Goal: Task Accomplishment & Management: Use online tool/utility

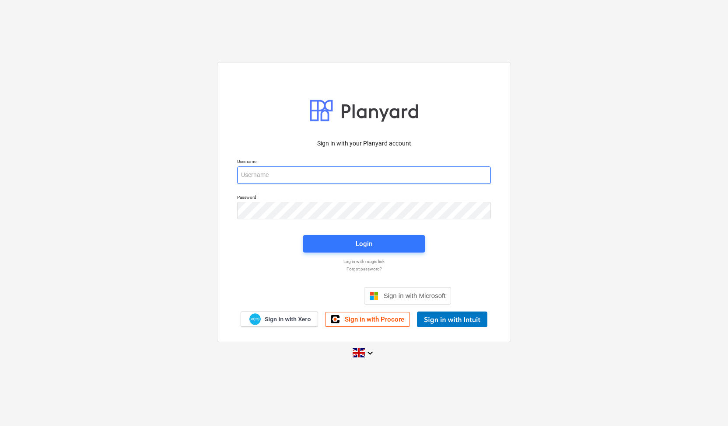
click at [267, 175] on input "email" at bounding box center [364, 175] width 254 height 17
type input "[PERSON_NAME][EMAIL_ADDRESS][PERSON_NAME][DOMAIN_NAME]"
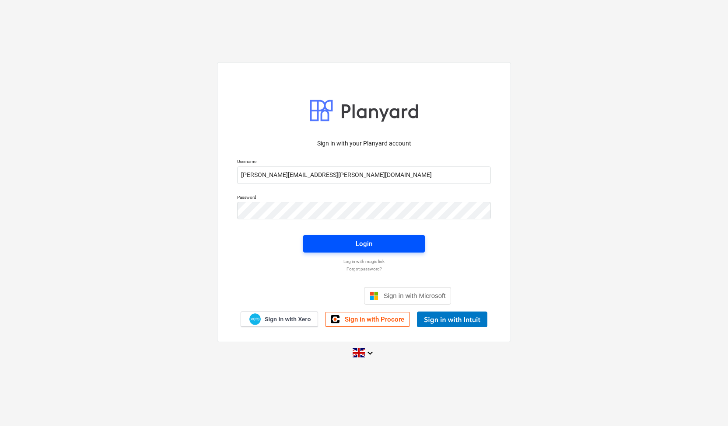
click at [356, 246] on div "Login" at bounding box center [364, 243] width 17 height 11
click at [364, 243] on div "Login" at bounding box center [364, 244] width 17 height 11
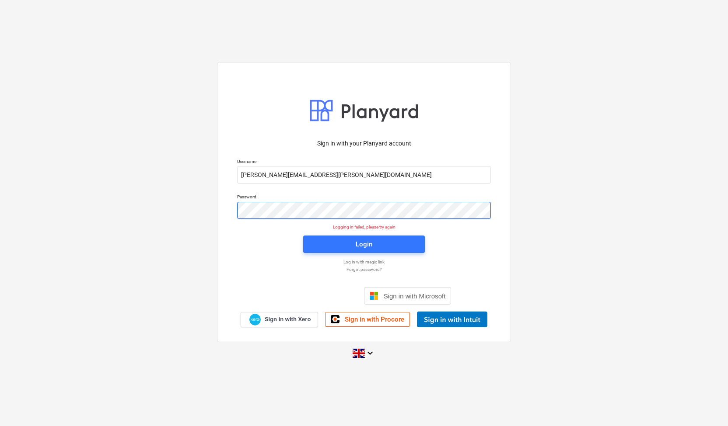
click at [206, 211] on div "Sign in with your Planyard account Username [PERSON_NAME][EMAIL_ADDRESS][PERSON…" at bounding box center [364, 213] width 728 height 316
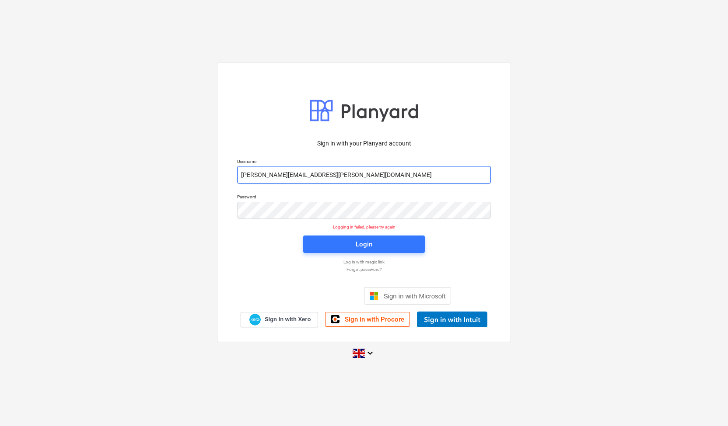
drag, startPoint x: 328, startPoint y: 175, endPoint x: 213, endPoint y: 168, distance: 114.4
click at [213, 168] on div "Sign in with your Planyard account Username [PERSON_NAME][EMAIL_ADDRESS][PERSON…" at bounding box center [364, 213] width 728 height 316
type input "[EMAIL_ADDRESS][DOMAIN_NAME]"
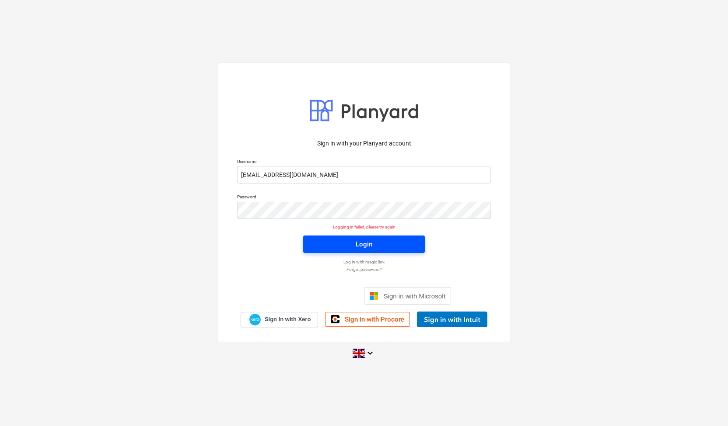
click at [368, 239] on div "Login" at bounding box center [364, 244] width 17 height 11
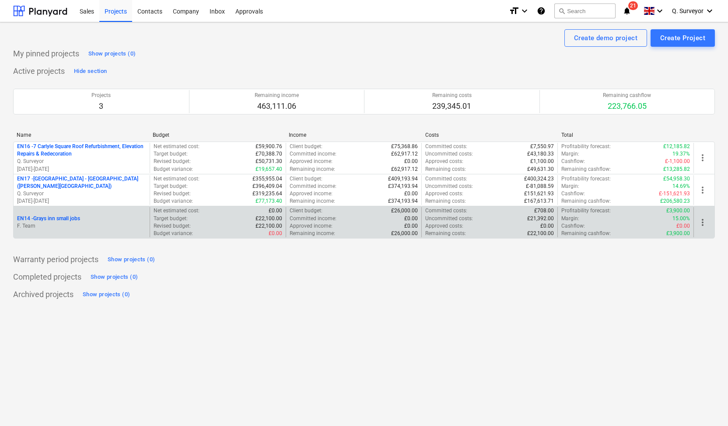
click at [119, 213] on div "EN14 - Grays inn small jobs F. Team" at bounding box center [82, 222] width 136 height 30
click at [68, 216] on p "EN14 - Grays inn small jobs" at bounding box center [48, 218] width 63 height 7
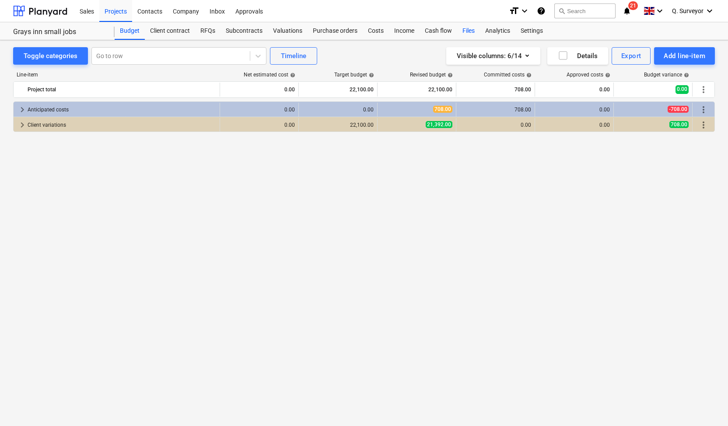
click at [464, 29] on div "Files" at bounding box center [468, 30] width 23 height 17
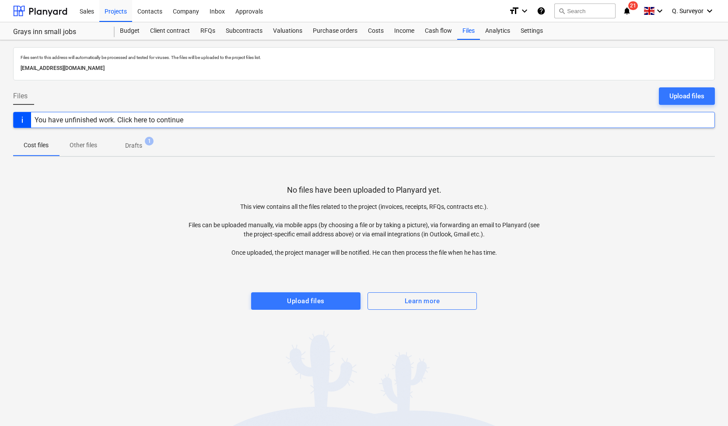
drag, startPoint x: 181, startPoint y: 69, endPoint x: 9, endPoint y: 76, distance: 172.0
click at [9, 76] on div "Files sent to this address will automatically be processed and tested for virus…" at bounding box center [364, 233] width 728 height 386
copy p "[EMAIL_ADDRESS][DOMAIN_NAME]"
click at [332, 57] on p "Files sent to this address will automatically be processed and tested for virus…" at bounding box center [364, 58] width 687 height 6
click at [725, 8] on div "Sales Projects Contacts Company Inbox Approvals 1 format_size keyboard_arrow_do…" at bounding box center [364, 11] width 728 height 22
